Goal: Information Seeking & Learning: Check status

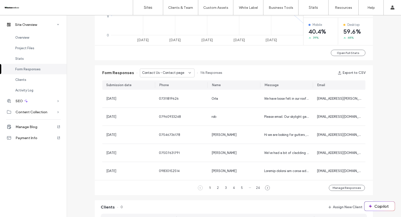
scroll to position [250, 0]
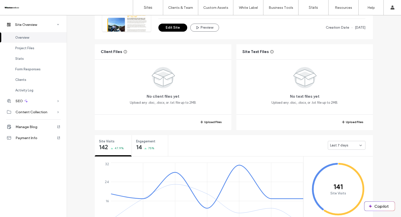
scroll to position [152, 0]
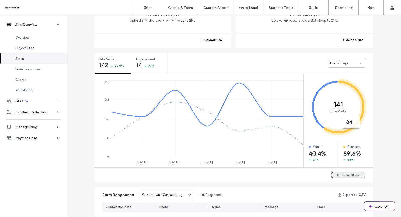
click at [351, 174] on button "Open Full Stats" at bounding box center [348, 175] width 35 height 6
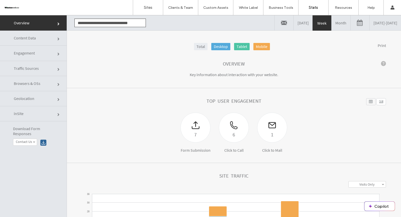
click at [370, 24] on link "[DATE] - [DATE]" at bounding box center [385, 22] width 31 height 15
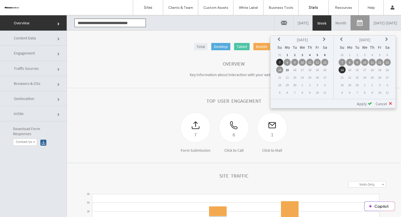
click at [289, 55] on td "1" at bounding box center [287, 54] width 7 height 7
click at [363, 101] on span "Apply" at bounding box center [362, 103] width 10 height 5
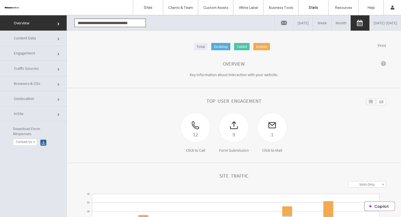
click at [376, 26] on link "[DATE] - [DATE]" at bounding box center [385, 22] width 31 height 15
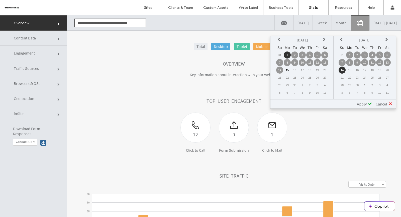
click at [281, 39] on icon at bounding box center [280, 40] width 4 height 4
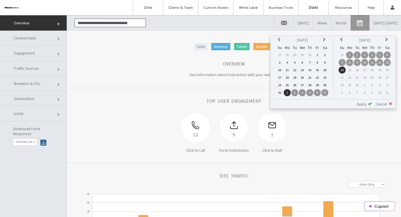
click at [319, 53] on td "1" at bounding box center [317, 54] width 7 height 7
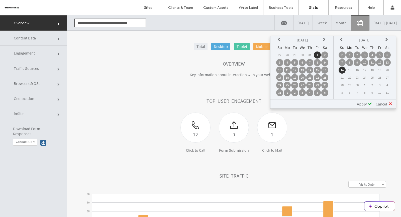
click at [343, 38] on icon at bounding box center [342, 40] width 4 height 4
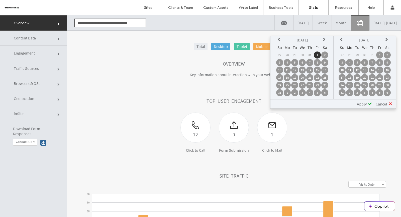
click at [344, 92] on td "31" at bounding box center [342, 92] width 7 height 7
click at [363, 105] on span "Apply" at bounding box center [362, 103] width 10 height 5
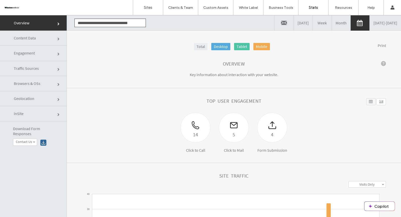
click at [370, 26] on link "[DATE] - [DATE]" at bounding box center [385, 22] width 31 height 15
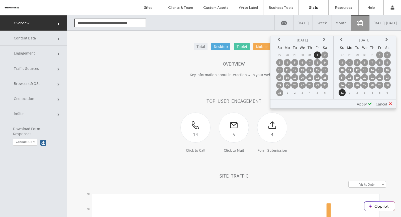
click at [281, 40] on icon at bounding box center [280, 40] width 4 height 4
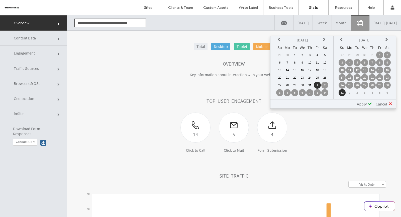
click at [295, 55] on td "1" at bounding box center [294, 54] width 7 height 7
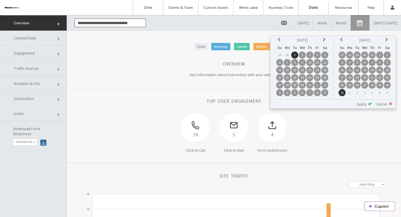
click at [341, 40] on th at bounding box center [342, 39] width 7 height 7
click at [372, 84] on td "31" at bounding box center [372, 84] width 7 height 7
click at [364, 101] on span "Apply" at bounding box center [362, 103] width 10 height 5
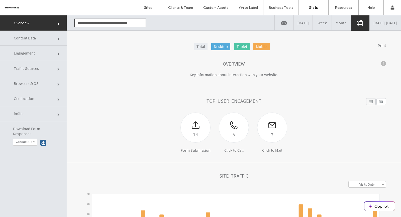
click at [370, 24] on link "[DATE] - [DATE]" at bounding box center [385, 22] width 31 height 15
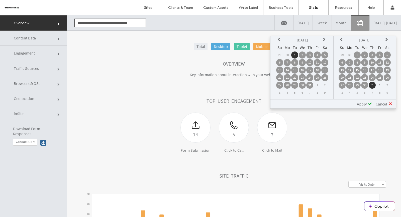
click at [281, 38] on icon at bounding box center [280, 40] width 4 height 4
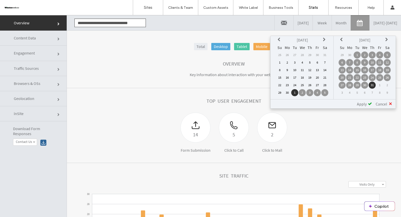
click at [281, 61] on td "1" at bounding box center [279, 62] width 7 height 7
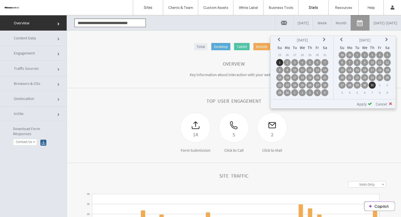
click at [342, 38] on icon at bounding box center [342, 40] width 4 height 4
click at [352, 93] on td "30" at bounding box center [349, 92] width 7 height 7
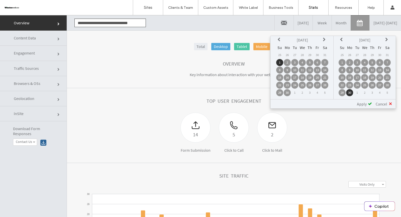
click at [362, 104] on span "Apply" at bounding box center [362, 103] width 10 height 5
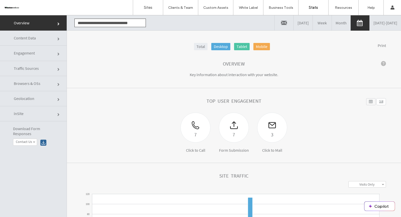
click at [370, 22] on link "[DATE] - [DATE]" at bounding box center [385, 22] width 31 height 15
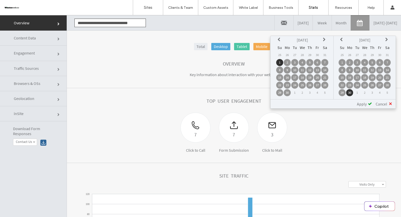
click at [281, 40] on icon at bounding box center [280, 40] width 4 height 4
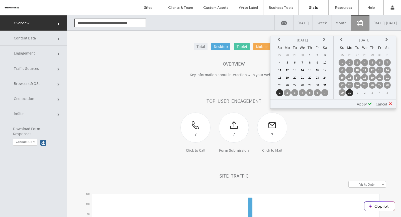
click at [312, 56] on td "1" at bounding box center [309, 54] width 7 height 7
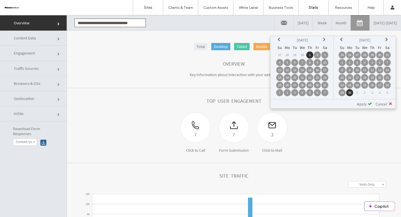
click at [343, 40] on icon at bounding box center [342, 40] width 4 height 4
click at [389, 85] on td "31" at bounding box center [387, 84] width 7 height 7
click at [365, 103] on span "Apply" at bounding box center [362, 103] width 10 height 5
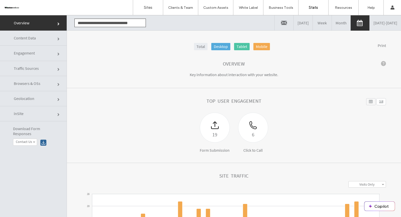
click at [370, 25] on link "[DATE] - [DATE]" at bounding box center [385, 22] width 31 height 15
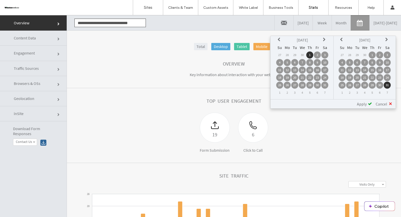
click at [280, 39] on icon at bounding box center [280, 40] width 4 height 4
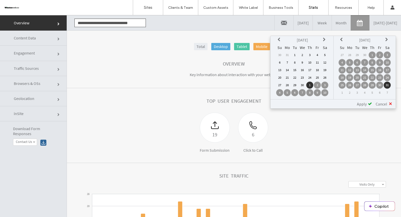
click at [297, 56] on td "1" at bounding box center [294, 54] width 7 height 7
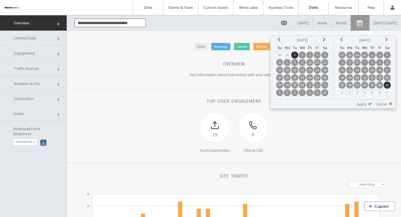
click at [343, 39] on icon at bounding box center [342, 40] width 4 height 4
click at [365, 84] on td "30" at bounding box center [364, 84] width 7 height 7
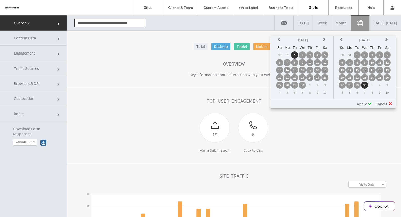
click at [365, 102] on span "Apply" at bounding box center [362, 103] width 10 height 5
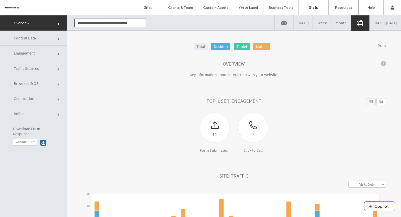
click at [370, 23] on link "[DATE] - [DATE]" at bounding box center [385, 22] width 31 height 15
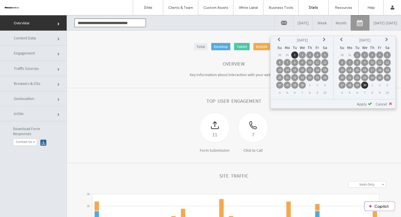
click at [281, 39] on icon at bounding box center [280, 40] width 4 height 4
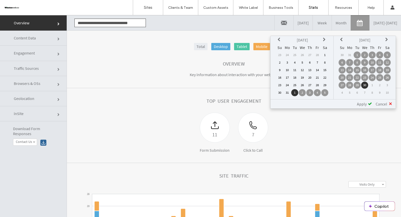
click at [326, 55] on td "1" at bounding box center [324, 54] width 7 height 7
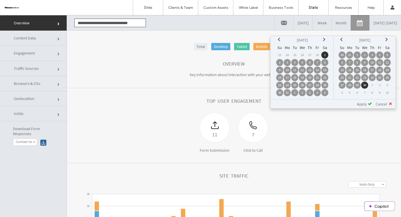
click at [345, 41] on th at bounding box center [342, 39] width 7 height 7
click at [350, 90] on td "31" at bounding box center [349, 92] width 7 height 7
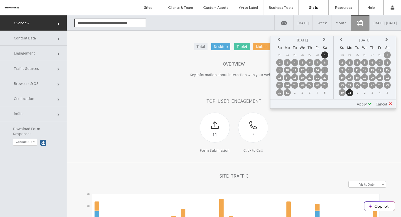
click at [361, 101] on span "Apply" at bounding box center [362, 103] width 10 height 5
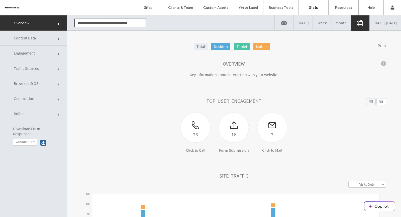
click at [380, 22] on link "[DATE] - [DATE]" at bounding box center [385, 22] width 31 height 15
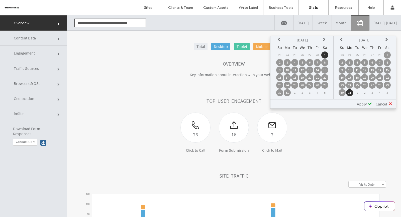
click at [281, 38] on icon at bounding box center [280, 40] width 4 height 4
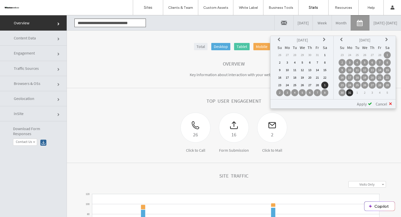
click at [326, 54] on td "1" at bounding box center [324, 54] width 7 height 7
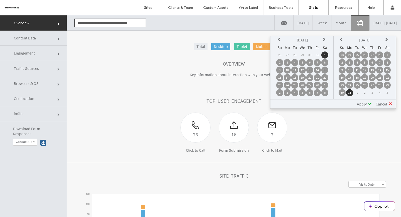
click at [343, 38] on icon at bounding box center [342, 40] width 4 height 4
click at [381, 84] on td "28" at bounding box center [379, 84] width 7 height 7
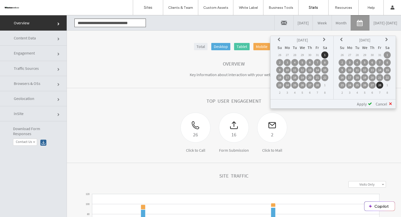
click at [366, 101] on span "Apply" at bounding box center [362, 103] width 10 height 5
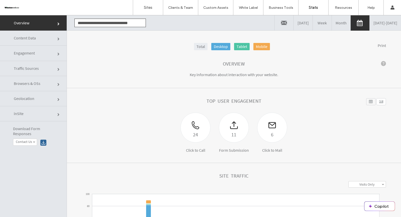
click at [387, 23] on link "[DATE] - [DATE]" at bounding box center [385, 22] width 31 height 15
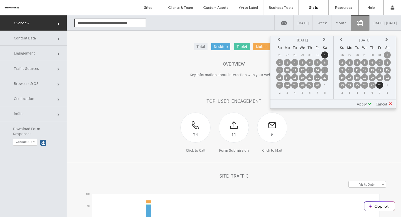
click at [280, 40] on icon at bounding box center [280, 40] width 4 height 4
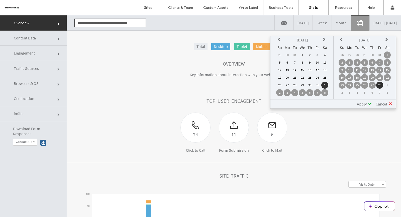
click at [303, 56] on td "1" at bounding box center [302, 54] width 7 height 7
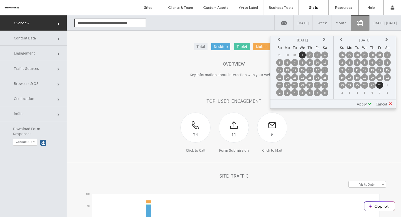
click at [344, 39] on icon at bounding box center [342, 40] width 4 height 4
click at [379, 85] on td "31" at bounding box center [379, 84] width 7 height 7
click at [364, 105] on span "Apply" at bounding box center [362, 103] width 10 height 5
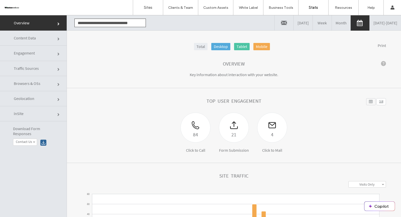
click at [374, 27] on link "[DATE] - [DATE]" at bounding box center [385, 22] width 31 height 15
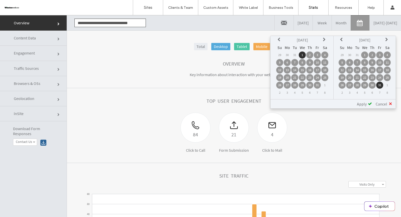
click at [325, 39] on icon at bounding box center [325, 40] width 4 height 4
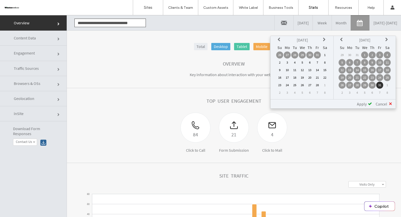
click at [326, 55] on td "1" at bounding box center [324, 54] width 7 height 7
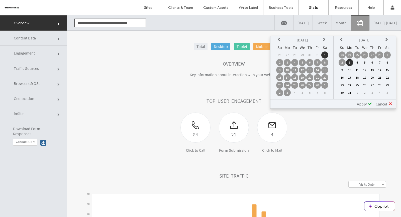
click at [342, 39] on icon at bounding box center [342, 40] width 4 height 4
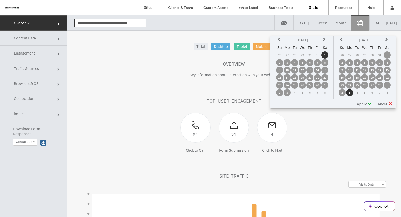
click at [379, 86] on td "28" at bounding box center [379, 84] width 7 height 7
click at [365, 105] on div "**********" at bounding box center [333, 103] width 125 height 9
click at [365, 101] on span "Apply" at bounding box center [362, 103] width 10 height 5
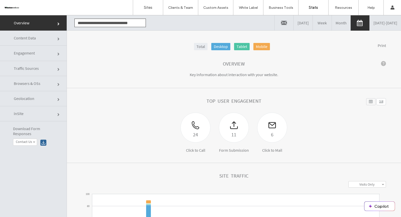
click at [387, 23] on link "[DATE] - [DATE]" at bounding box center [385, 22] width 31 height 15
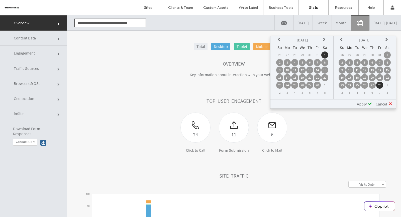
click at [324, 40] on icon at bounding box center [325, 40] width 4 height 4
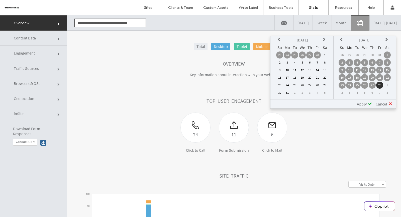
click at [326, 54] on td "1" at bounding box center [324, 54] width 7 height 7
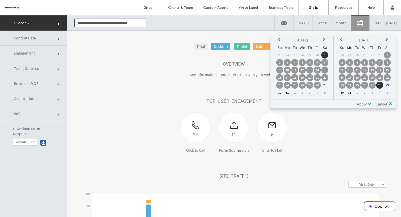
click at [350, 91] on td "31" at bounding box center [349, 92] width 7 height 7
click at [362, 103] on span "Apply" at bounding box center [362, 103] width 10 height 5
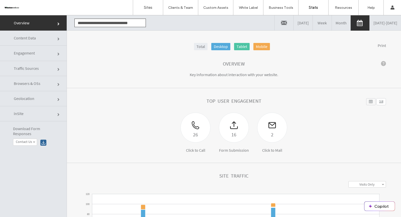
click at [384, 22] on link "[DATE] - [DATE]" at bounding box center [385, 22] width 31 height 15
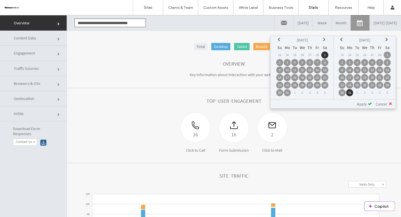
click at [326, 39] on icon at bounding box center [325, 40] width 4 height 4
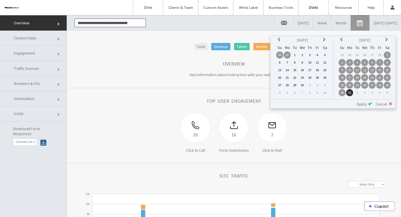
click at [296, 54] on td "1" at bounding box center [294, 54] width 7 height 7
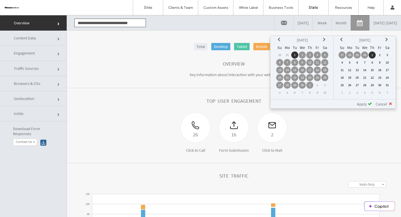
click at [343, 40] on icon at bounding box center [342, 40] width 4 height 4
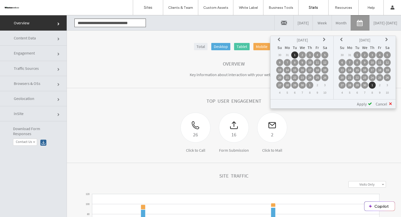
click at [365, 84] on td "30" at bounding box center [364, 84] width 7 height 7
click at [365, 104] on span "Apply" at bounding box center [362, 103] width 10 height 5
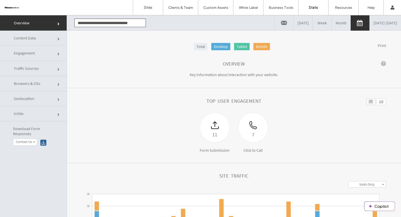
click at [130, 26] on input "**********" at bounding box center [109, 23] width 71 height 9
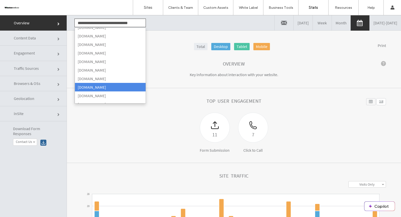
scroll to position [103, 0]
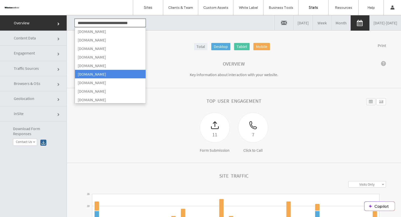
click at [110, 74] on li "[DOMAIN_NAME]" at bounding box center [110, 74] width 71 height 9
type input "**********"
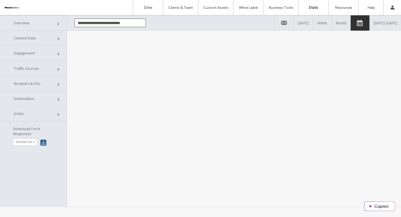
scroll to position [0, 0]
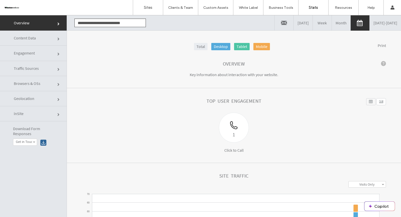
click at [374, 26] on link "[DATE] - [DATE]" at bounding box center [385, 22] width 31 height 15
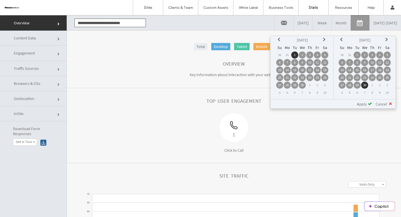
click at [281, 40] on icon at bounding box center [280, 40] width 4 height 4
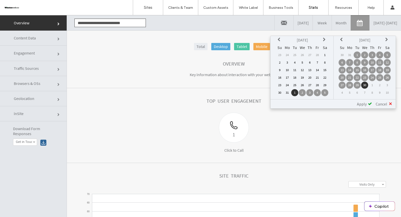
click at [281, 40] on icon at bounding box center [280, 40] width 4 height 4
click at [303, 54] on td "1" at bounding box center [302, 54] width 7 height 7
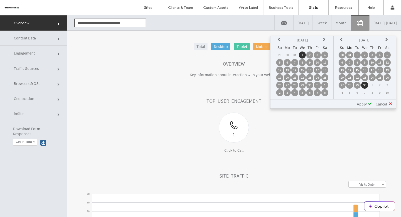
click at [341, 37] on th at bounding box center [342, 39] width 7 height 7
click at [382, 86] on td "31" at bounding box center [379, 84] width 7 height 7
click at [362, 105] on span "Apply" at bounding box center [362, 103] width 10 height 5
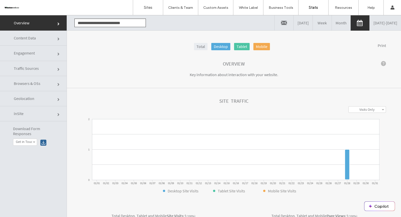
click at [370, 24] on link "[DATE] - [DATE]" at bounding box center [385, 22] width 31 height 15
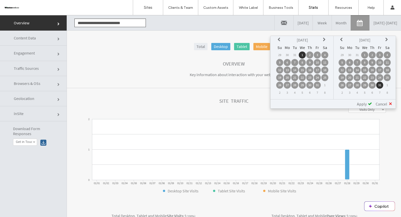
click at [326, 38] on icon at bounding box center [325, 40] width 4 height 4
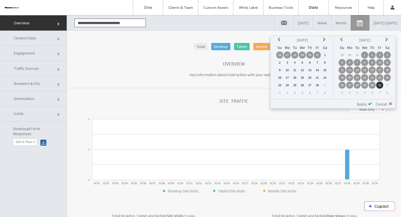
click at [325, 54] on td "1" at bounding box center [324, 54] width 7 height 7
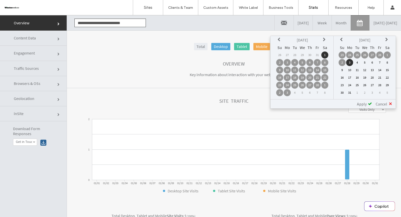
click at [341, 38] on icon at bounding box center [342, 40] width 4 height 4
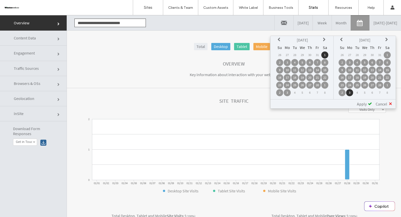
click at [381, 85] on td "28" at bounding box center [379, 84] width 7 height 7
click at [366, 104] on span "Apply" at bounding box center [362, 103] width 10 height 5
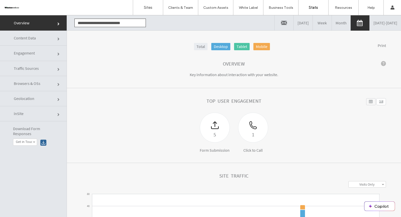
click at [370, 23] on link "[DATE] - [DATE]" at bounding box center [385, 22] width 31 height 15
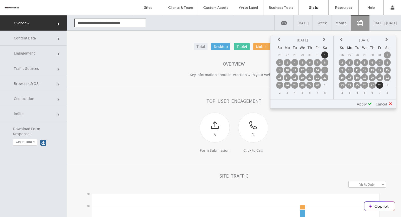
click at [326, 40] on icon at bounding box center [325, 40] width 4 height 4
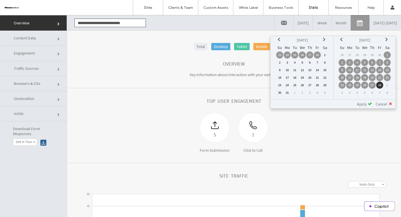
click at [324, 54] on td "1" at bounding box center [324, 54] width 7 height 7
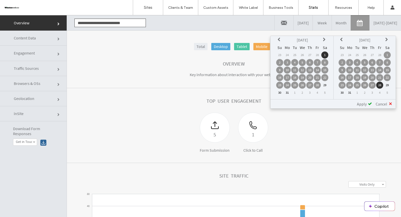
click at [350, 91] on td "31" at bounding box center [349, 92] width 7 height 7
click at [362, 103] on span "Apply" at bounding box center [362, 103] width 10 height 5
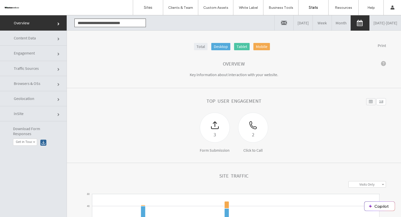
click at [371, 24] on link "[DATE] - [DATE]" at bounding box center [385, 22] width 31 height 15
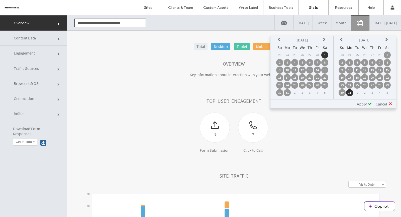
click at [326, 40] on icon at bounding box center [325, 40] width 4 height 4
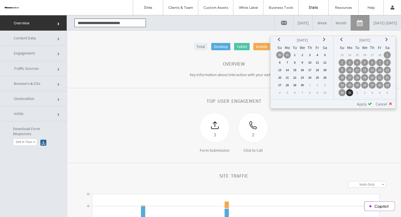
click at [296, 55] on td "1" at bounding box center [294, 54] width 7 height 7
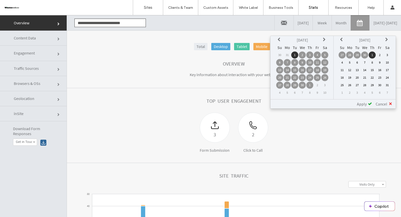
click at [342, 39] on icon at bounding box center [342, 40] width 4 height 4
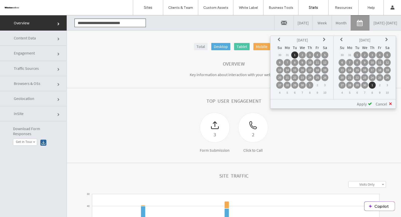
click at [366, 84] on td "30" at bounding box center [364, 84] width 7 height 7
click at [363, 106] on div "**********" at bounding box center [333, 103] width 125 height 9
click at [364, 103] on span "Apply" at bounding box center [362, 103] width 10 height 5
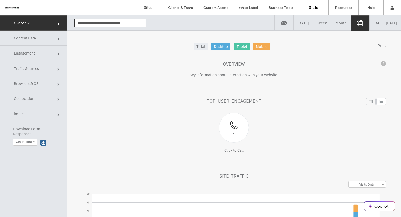
click at [370, 26] on link "[DATE] - [DATE]" at bounding box center [385, 22] width 31 height 15
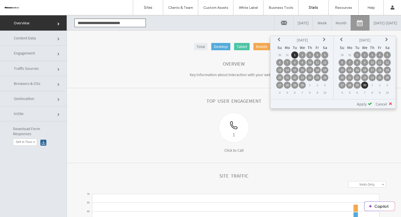
click at [325, 38] on icon at bounding box center [325, 40] width 4 height 4
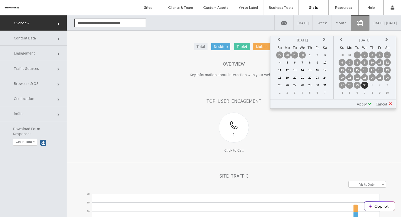
click at [311, 54] on td "1" at bounding box center [309, 54] width 7 height 7
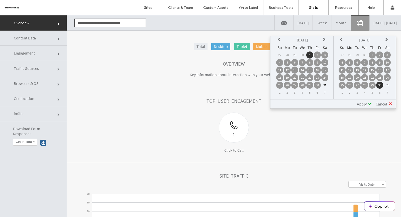
click at [389, 84] on td "31" at bounding box center [387, 84] width 7 height 7
click at [366, 104] on span "Apply" at bounding box center [362, 103] width 10 height 5
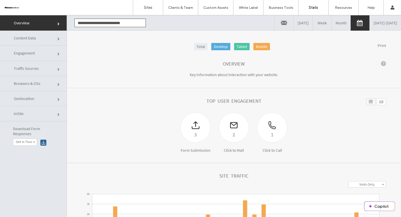
click at [370, 24] on link "[DATE] - [DATE]" at bounding box center [385, 22] width 31 height 15
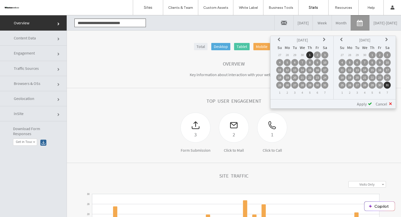
click at [325, 39] on icon at bounding box center [325, 40] width 4 height 4
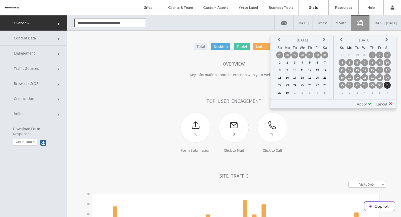
click at [281, 61] on td "1" at bounding box center [279, 62] width 7 height 7
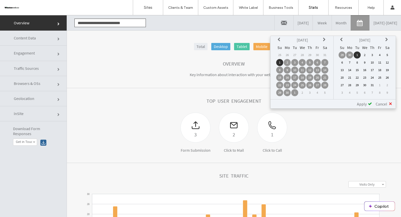
click at [350, 56] on td "30" at bounding box center [349, 54] width 7 height 7
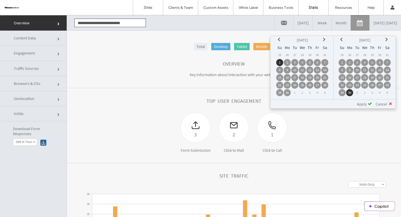
click at [362, 102] on span "Apply" at bounding box center [362, 103] width 10 height 5
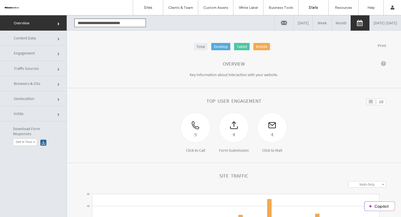
click at [370, 24] on link "[DATE] - [DATE]" at bounding box center [385, 22] width 31 height 15
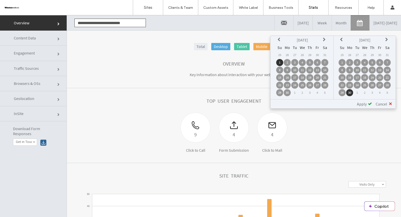
click at [324, 40] on th at bounding box center [324, 39] width 7 height 7
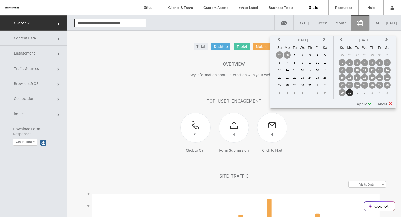
click at [297, 54] on td "1" at bounding box center [294, 54] width 7 height 7
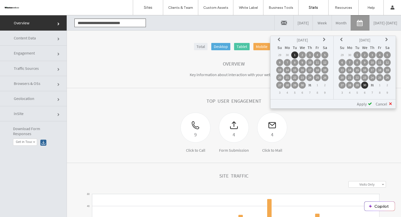
click at [372, 85] on td "31" at bounding box center [372, 84] width 7 height 7
click at [359, 107] on div "**********" at bounding box center [333, 103] width 125 height 9
click at [361, 104] on span "Apply" at bounding box center [362, 103] width 10 height 5
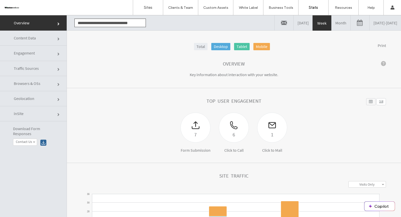
click at [370, 20] on link "[DATE] - [DATE]" at bounding box center [385, 22] width 31 height 15
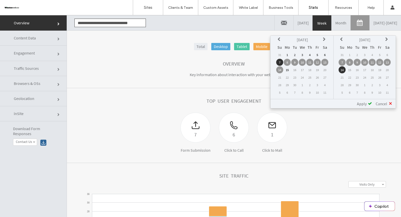
click at [282, 40] on icon at bounding box center [280, 39] width 4 height 4
click at [327, 41] on icon at bounding box center [325, 39] width 4 height 4
click at [296, 55] on td "1" at bounding box center [294, 54] width 7 height 7
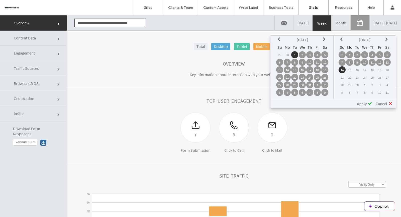
click at [344, 38] on icon at bounding box center [342, 39] width 4 height 4
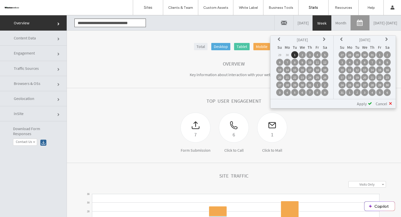
click at [344, 38] on icon at bounding box center [342, 39] width 4 height 4
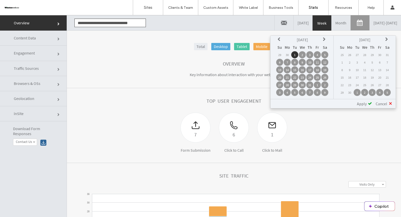
click at [387, 37] on icon at bounding box center [387, 39] width 4 height 4
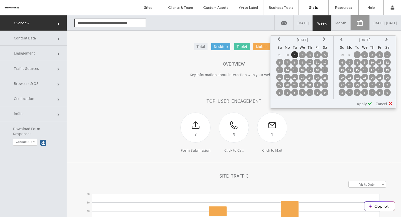
click at [372, 85] on td "31" at bounding box center [372, 84] width 7 height 7
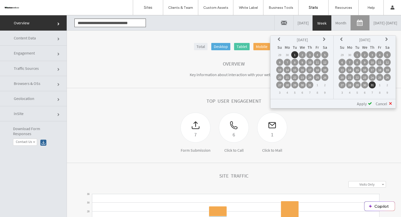
click at [365, 103] on span "Apply" at bounding box center [362, 103] width 10 height 5
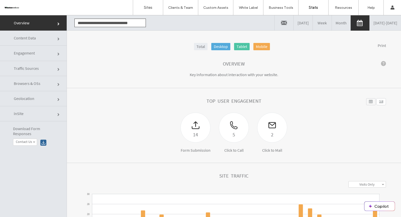
click at [372, 24] on link "[DATE] - [DATE]" at bounding box center [385, 22] width 31 height 15
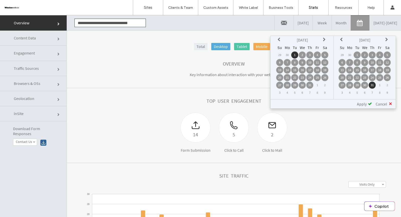
click at [325, 39] on icon at bounding box center [325, 40] width 4 height 4
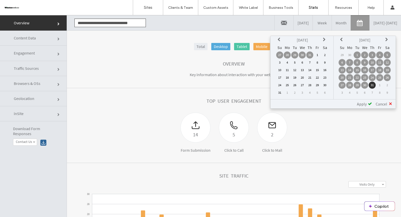
click at [319, 54] on td "1" at bounding box center [317, 54] width 7 height 7
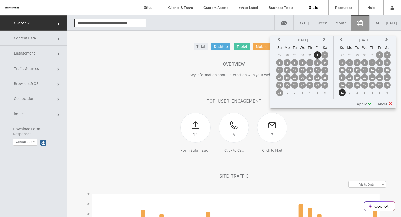
click at [343, 90] on td "31" at bounding box center [342, 92] width 7 height 7
click at [363, 103] on span "Apply" at bounding box center [362, 103] width 10 height 5
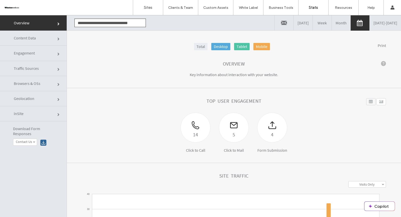
click at [387, 25] on link "[DATE] - [DATE]" at bounding box center [385, 22] width 31 height 15
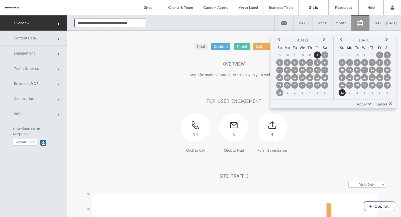
click at [325, 40] on icon at bounding box center [325, 40] width 4 height 4
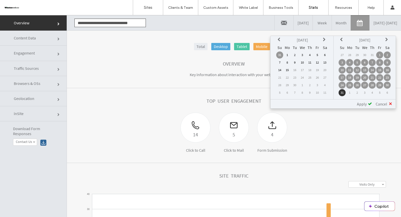
click at [288, 53] on td "1" at bounding box center [287, 54] width 7 height 7
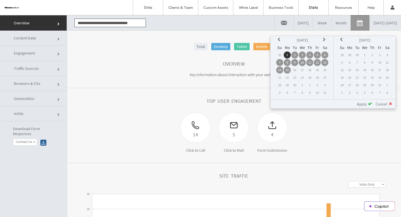
click at [343, 39] on icon at bounding box center [342, 40] width 4 height 4
click at [343, 69] on td "14" at bounding box center [342, 69] width 7 height 7
click at [359, 102] on span "Apply" at bounding box center [362, 103] width 10 height 5
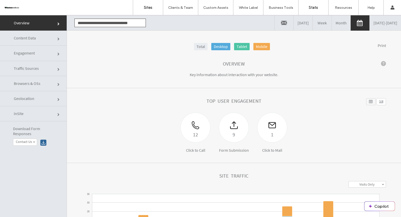
click at [151, 6] on label "Sites" at bounding box center [148, 7] width 9 height 5
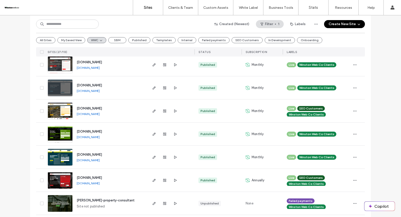
scroll to position [475, 0]
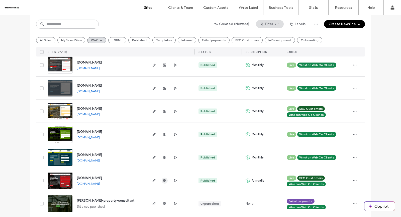
click at [164, 180] on icon "button" at bounding box center [165, 180] width 4 height 4
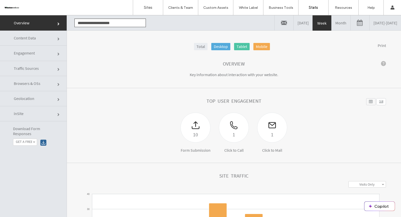
click at [370, 18] on link "[DATE] - [DATE]" at bounding box center [385, 22] width 31 height 15
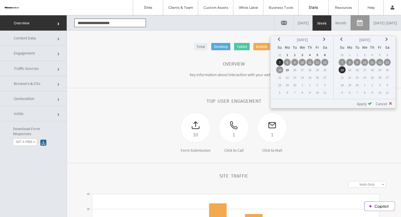
click at [282, 40] on icon at bounding box center [280, 39] width 4 height 4
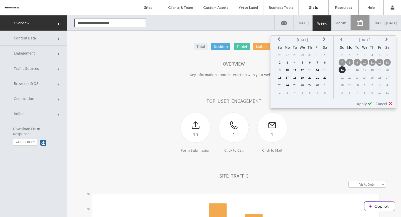
click at [282, 40] on icon at bounding box center [280, 39] width 4 height 4
click at [305, 53] on td "1" at bounding box center [302, 54] width 7 height 7
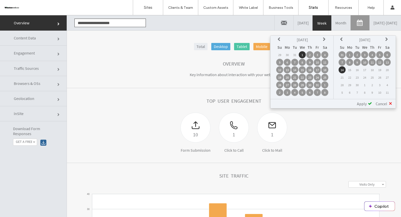
click at [342, 38] on icon at bounding box center [342, 39] width 4 height 4
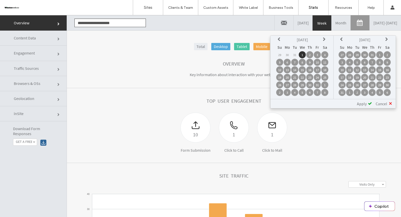
click at [342, 38] on icon at bounding box center [342, 39] width 4 height 4
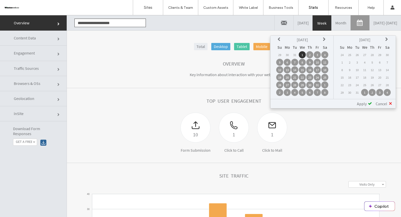
click at [385, 38] on icon at bounding box center [387, 39] width 4 height 4
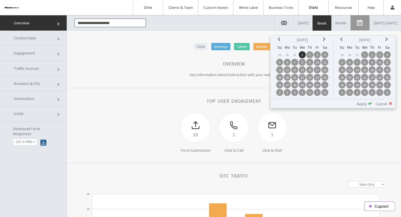
click at [381, 84] on td "31" at bounding box center [379, 84] width 7 height 7
click at [365, 102] on span "Apply" at bounding box center [362, 103] width 10 height 5
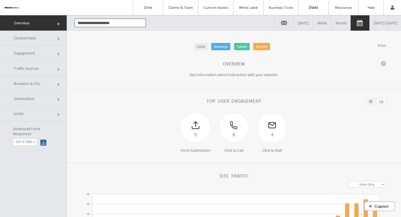
click at [370, 24] on link "[DATE] - [DATE]" at bounding box center [385, 22] width 31 height 15
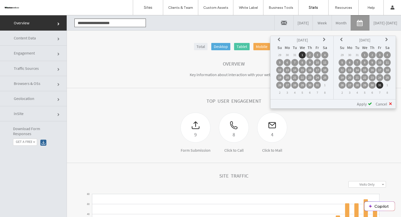
click at [326, 40] on icon at bounding box center [325, 40] width 4 height 4
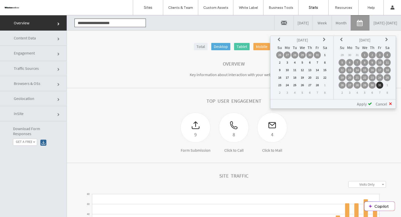
click at [325, 55] on td "1" at bounding box center [324, 54] width 7 height 7
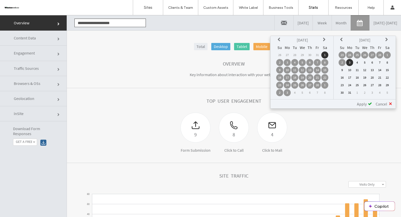
click at [381, 54] on td "28" at bounding box center [379, 54] width 7 height 7
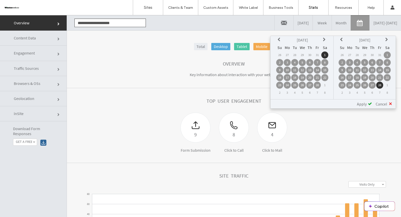
click at [365, 103] on span "Apply" at bounding box center [362, 103] width 10 height 5
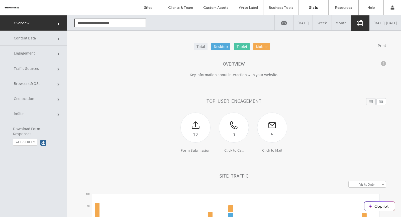
click at [370, 24] on link "[DATE] - [DATE]" at bounding box center [385, 22] width 31 height 15
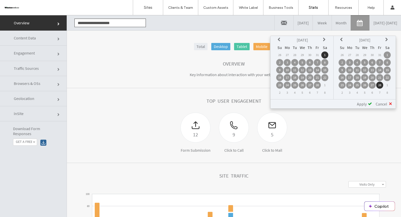
click at [325, 39] on icon at bounding box center [325, 40] width 4 height 4
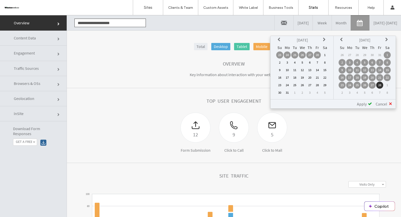
click at [327, 54] on td "1" at bounding box center [324, 54] width 7 height 7
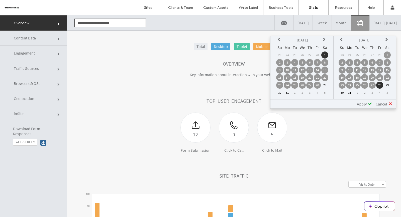
click at [350, 91] on td "31" at bounding box center [349, 92] width 7 height 7
click at [362, 104] on span "Apply" at bounding box center [362, 103] width 10 height 5
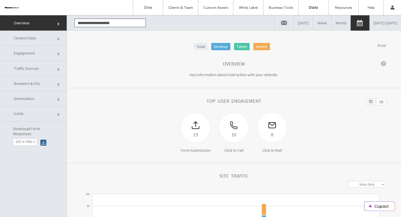
click at [370, 23] on link "[DATE] - [DATE]" at bounding box center [385, 22] width 31 height 15
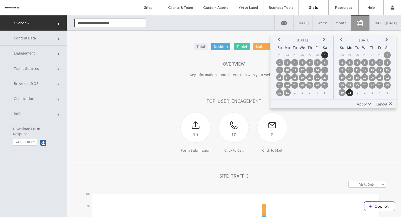
click at [325, 38] on icon at bounding box center [325, 40] width 4 height 4
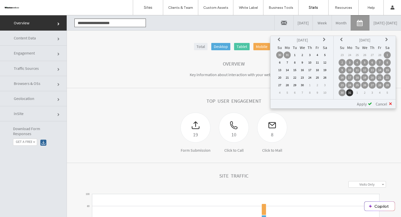
click at [297, 54] on td "1" at bounding box center [294, 54] width 7 height 7
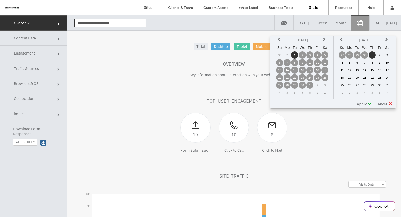
click at [365, 54] on td "30" at bounding box center [364, 54] width 7 height 7
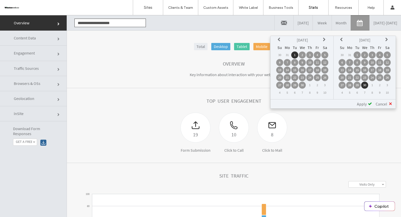
click at [363, 103] on span "Apply" at bounding box center [362, 103] width 10 height 5
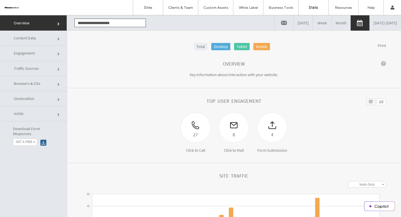
click at [370, 23] on link "[DATE] - [DATE]" at bounding box center [385, 22] width 31 height 15
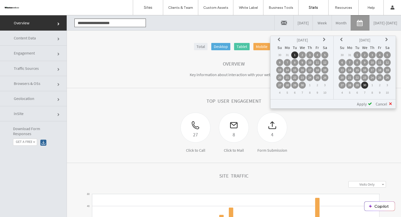
click at [325, 40] on icon at bounding box center [325, 40] width 4 height 4
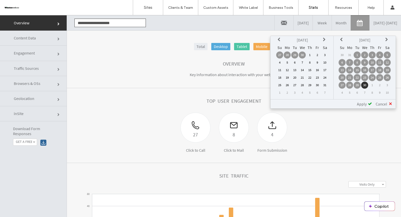
click at [310, 55] on td "1" at bounding box center [309, 54] width 7 height 7
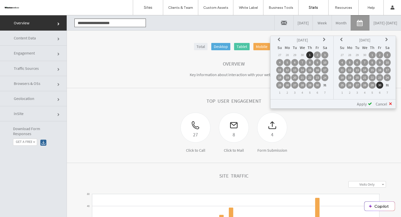
click at [388, 84] on td "31" at bounding box center [387, 84] width 7 height 7
click at [363, 104] on span "Apply" at bounding box center [362, 103] width 10 height 5
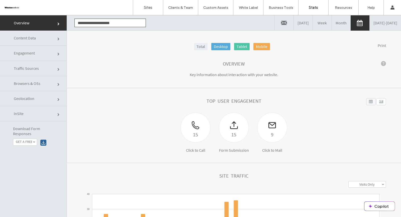
click at [370, 22] on link "[DATE] - [DATE]" at bounding box center [385, 22] width 31 height 15
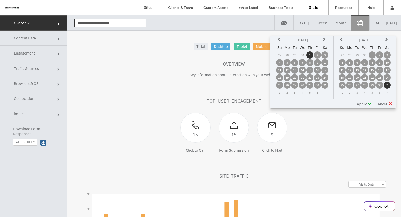
click at [326, 39] on icon at bounding box center [325, 40] width 4 height 4
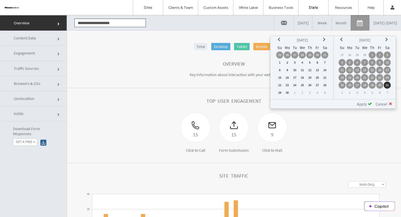
click at [280, 63] on td "1" at bounding box center [279, 62] width 7 height 7
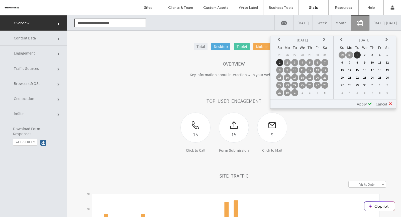
click at [349, 53] on td "30" at bounding box center [349, 54] width 7 height 7
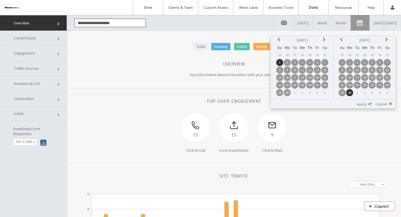
click at [364, 102] on span "Apply" at bounding box center [362, 103] width 10 height 5
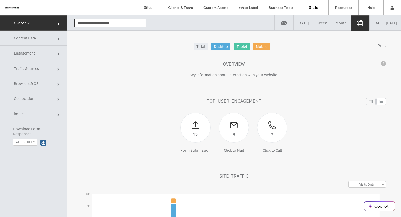
click at [376, 22] on link "[DATE] - [DATE]" at bounding box center [385, 22] width 31 height 15
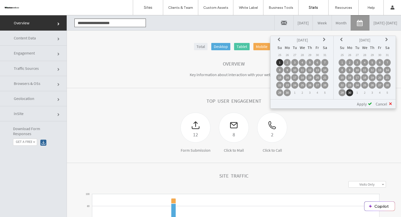
click at [324, 40] on icon at bounding box center [325, 40] width 4 height 4
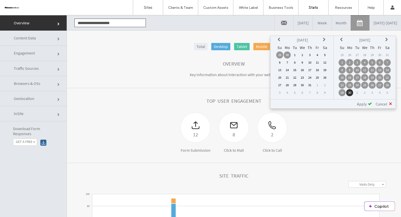
click at [294, 53] on td "1" at bounding box center [294, 54] width 7 height 7
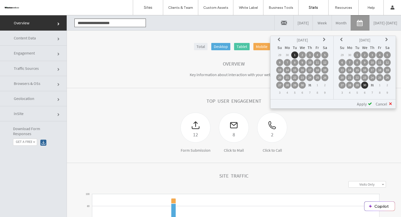
click at [373, 84] on td "31" at bounding box center [372, 84] width 7 height 7
click at [364, 103] on span "Apply" at bounding box center [362, 103] width 10 height 5
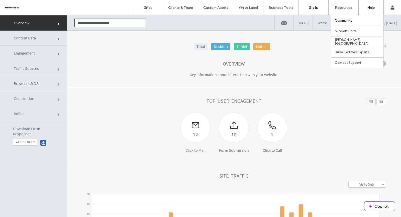
click at [372, 22] on div "Community" at bounding box center [359, 20] width 48 height 10
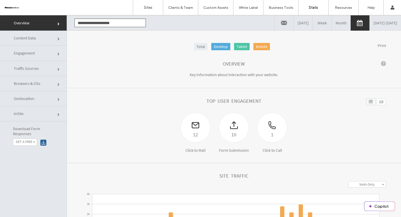
click at [394, 22] on link "[DATE] - [DATE]" at bounding box center [385, 22] width 31 height 15
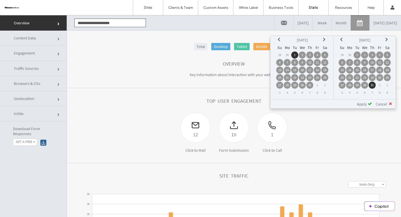
click at [325, 38] on icon at bounding box center [325, 40] width 4 height 4
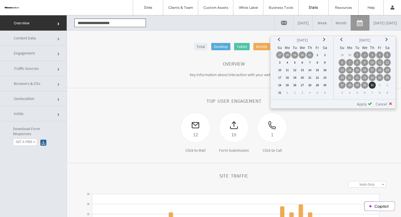
click at [320, 54] on td "1" at bounding box center [317, 54] width 7 height 7
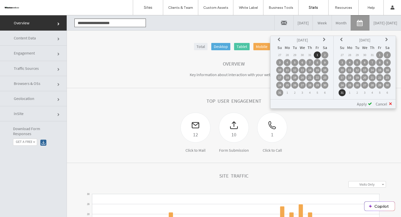
click at [373, 54] on td "31" at bounding box center [372, 54] width 7 height 7
click at [341, 38] on icon at bounding box center [342, 40] width 4 height 4
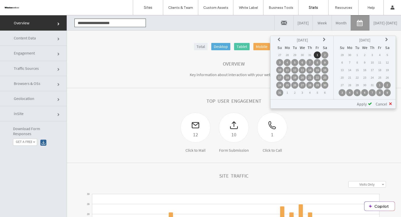
click at [388, 38] on icon at bounding box center [387, 40] width 4 height 4
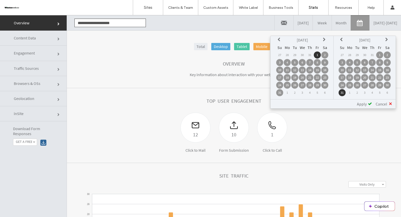
click at [363, 99] on div "**********" at bounding box center [333, 103] width 125 height 9
click at [362, 103] on span "Apply" at bounding box center [362, 103] width 10 height 5
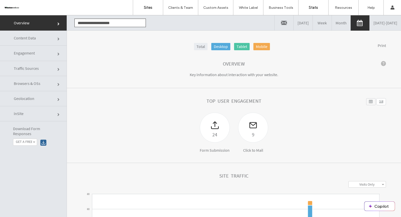
click at [151, 4] on link "Sites" at bounding box center [148, 7] width 30 height 15
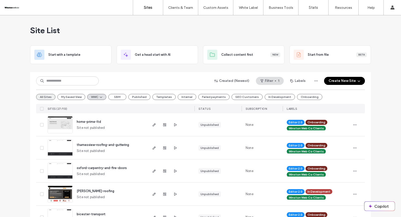
click at [38, 96] on button "All Sites" at bounding box center [45, 97] width 19 height 6
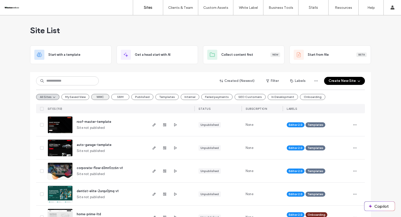
click at [98, 98] on button "WWC" at bounding box center [100, 97] width 18 height 6
